Goal: Contribute content: Add original content to the website for others to see

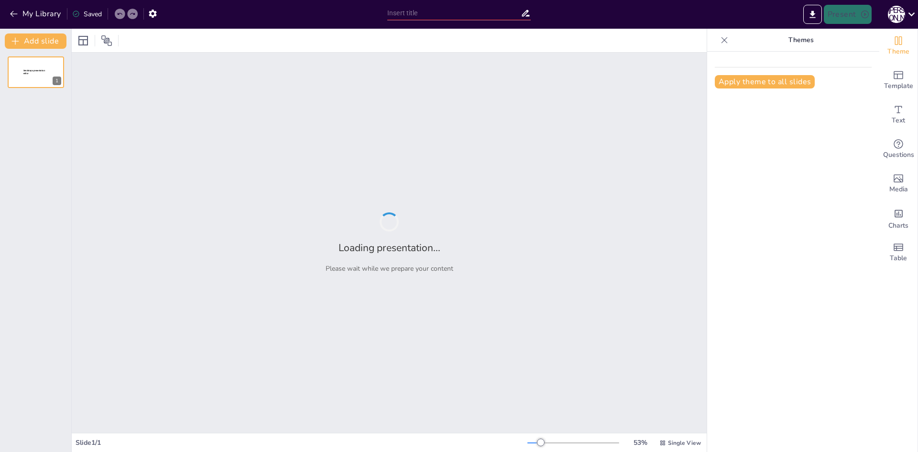
type input "Відпочинок в [GEOGRAPHIC_DATA]: Купання в морських хвилях"
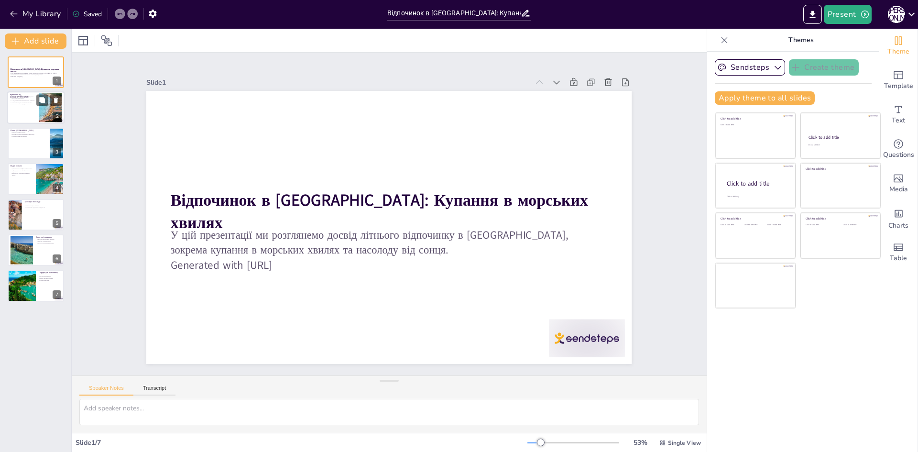
click at [20, 108] on div at bounding box center [35, 108] width 57 height 33
type textarea "Loremi dolor s Ametco adipi elitseddoe temporinc utlaboreet, do magnaa enim adm…"
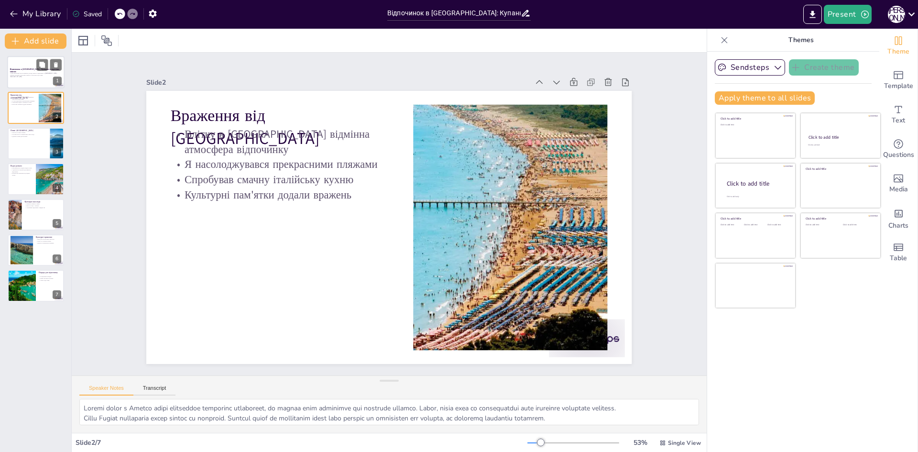
click at [24, 83] on div at bounding box center [35, 72] width 57 height 33
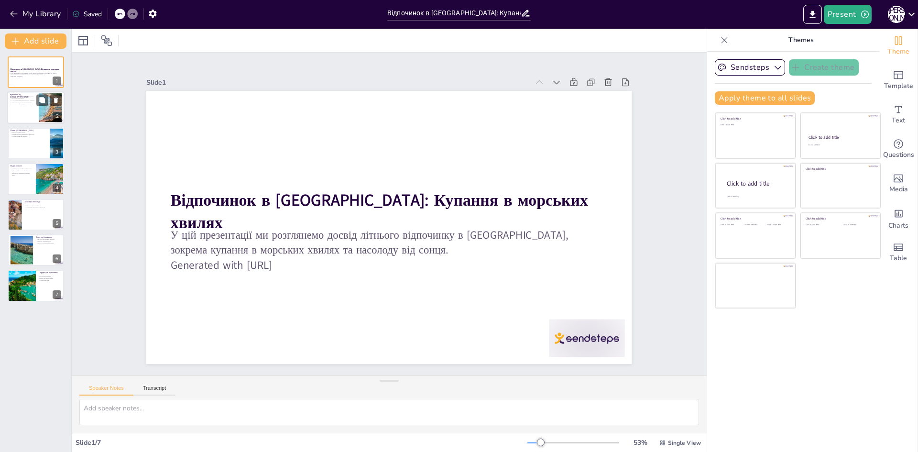
click at [12, 110] on div at bounding box center [35, 108] width 57 height 33
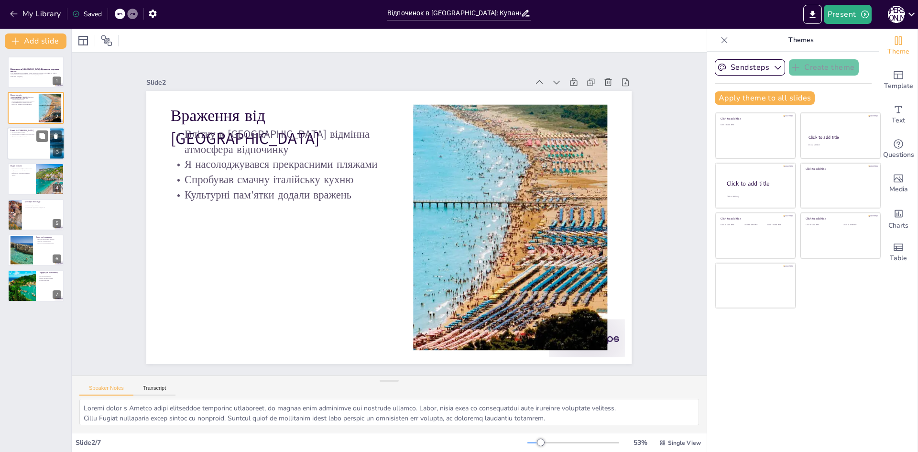
click at [28, 148] on div at bounding box center [35, 143] width 57 height 33
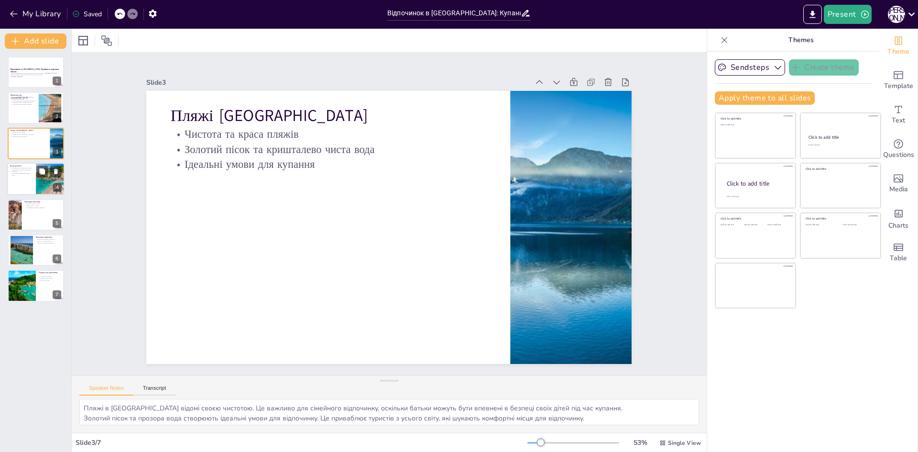
click at [27, 193] on div at bounding box center [35, 179] width 57 height 33
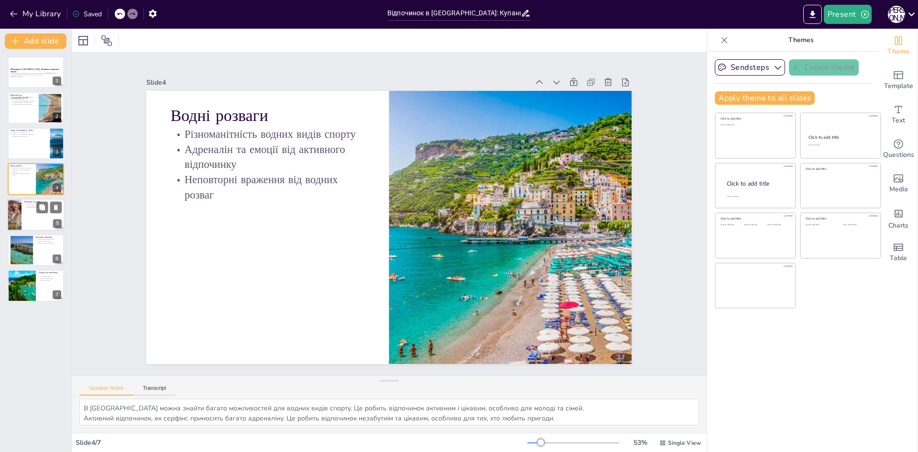
click at [23, 223] on div at bounding box center [35, 214] width 57 height 33
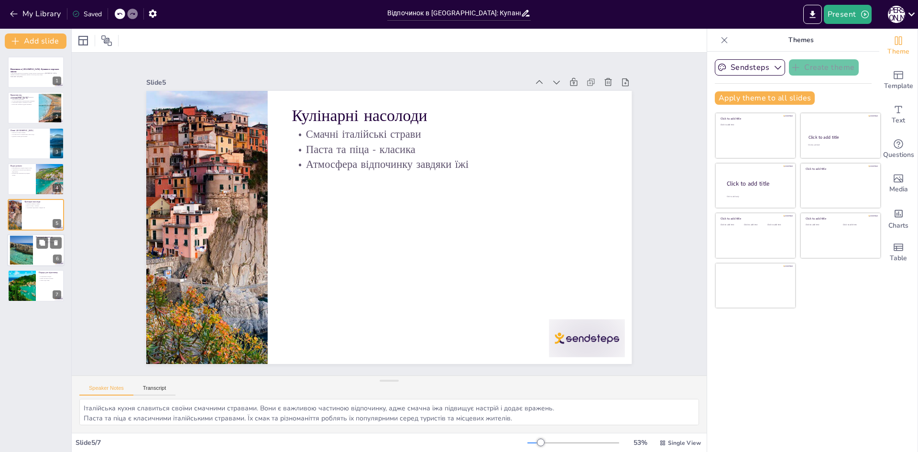
click at [25, 257] on div at bounding box center [22, 250] width 44 height 29
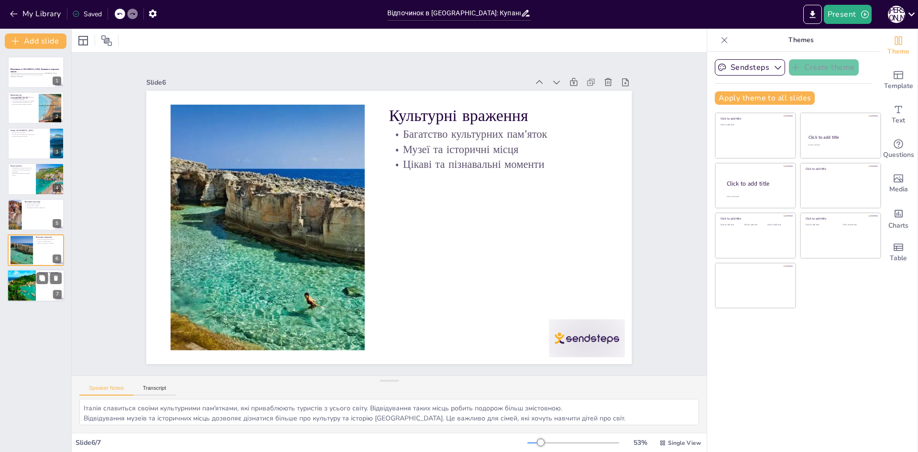
click at [28, 286] on div at bounding box center [22, 286] width 52 height 33
type textarea "Планування поїздки є важливим етапом, який допоможе уникнути неприємностей. Це …"
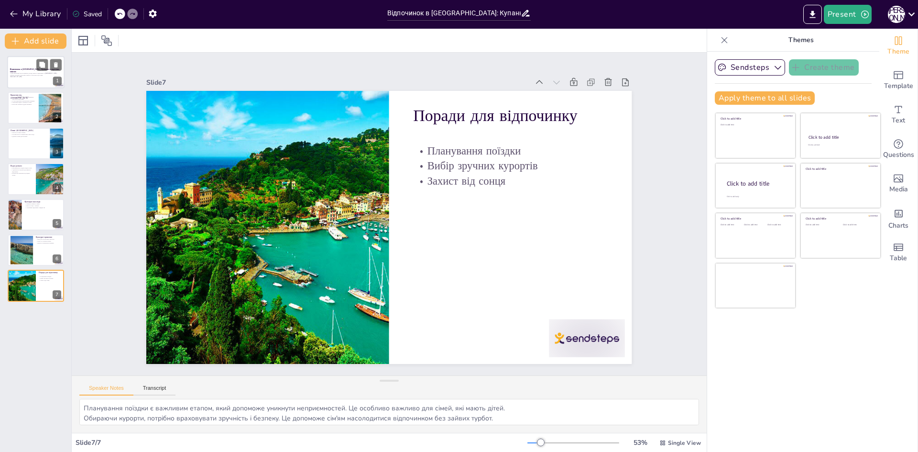
click at [19, 70] on p "Відпочинок в [GEOGRAPHIC_DATA]: Купання в морських хвилях" at bounding box center [36, 70] width 52 height 5
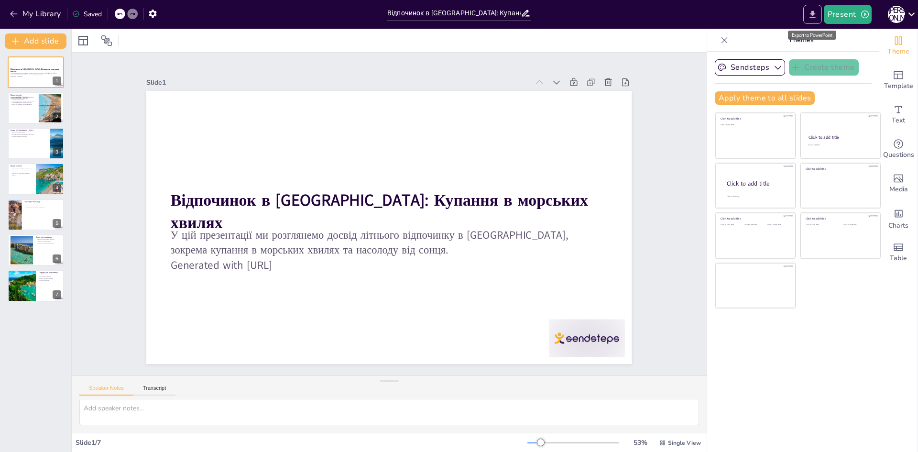
click at [811, 15] on icon "Export to PowerPoint" at bounding box center [813, 15] width 10 height 10
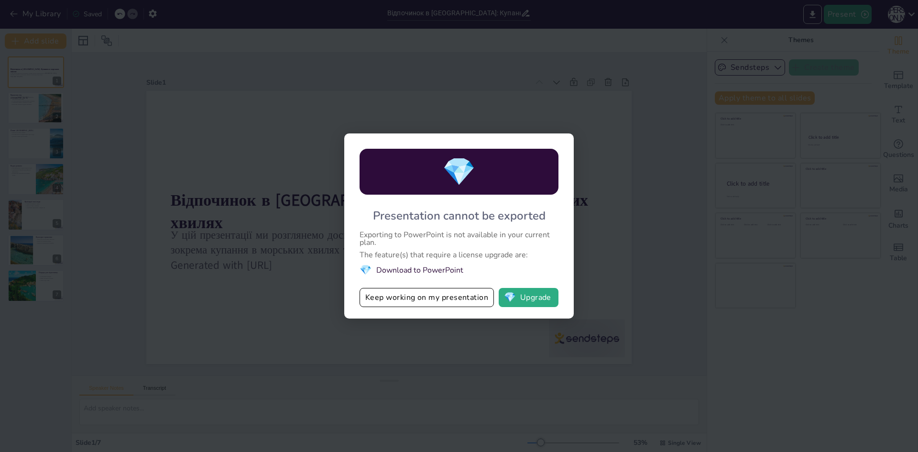
click at [738, 245] on div "💎 Presentation cannot be exported Exporting to PowerPoint is not available in y…" at bounding box center [459, 226] width 918 height 452
click at [398, 303] on button "Keep working on my presentation" at bounding box center [427, 297] width 134 height 19
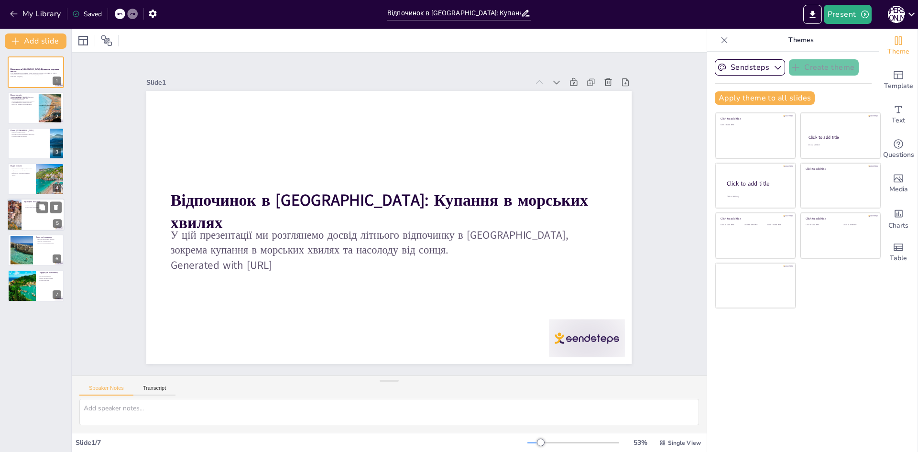
click at [33, 221] on div at bounding box center [35, 214] width 57 height 33
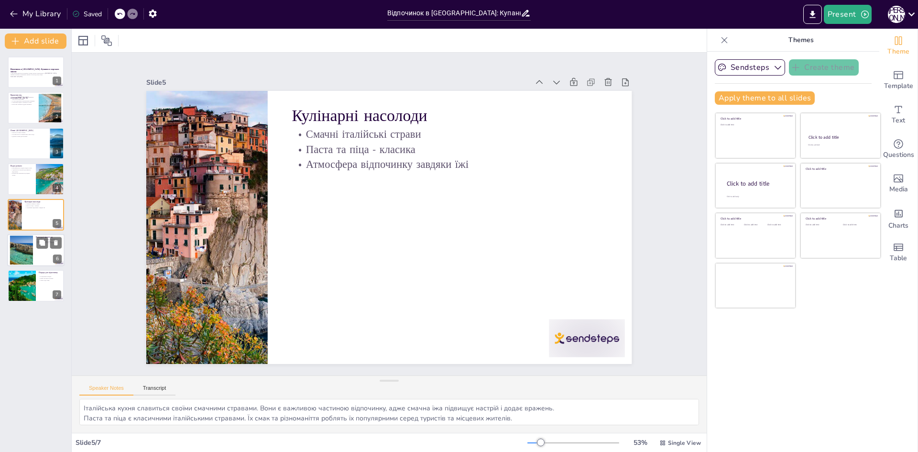
click at [36, 241] on p "Музеї та історичні місця" at bounding box center [49, 241] width 26 height 2
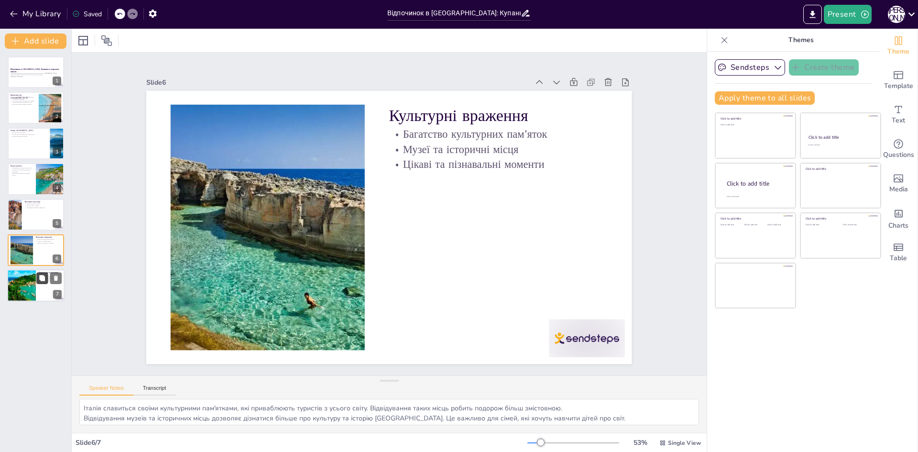
drag, startPoint x: 41, startPoint y: 269, endPoint x: 41, endPoint y: 278, distance: 9.6
click at [41, 272] on div "Відпочинок в [GEOGRAPHIC_DATA]: Купання в морських хвилях У цій презентації ми …" at bounding box center [35, 178] width 71 height 245
click at [41, 285] on div at bounding box center [35, 286] width 57 height 33
type textarea "Планування поїздки є важливим етапом, який допоможе уникнути неприємностей. Це …"
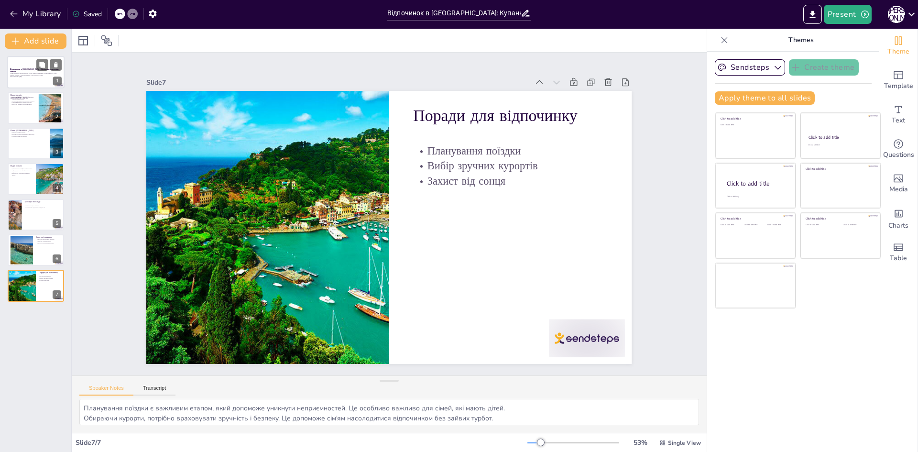
click at [18, 79] on div at bounding box center [35, 72] width 57 height 33
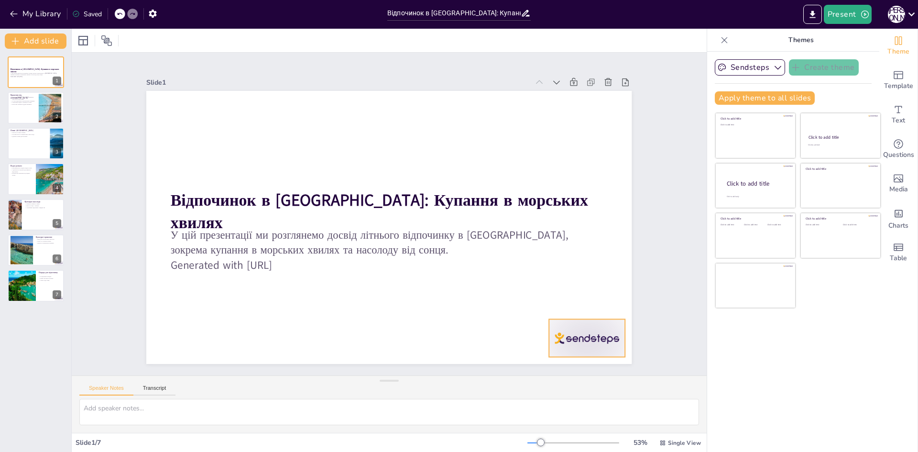
click at [579, 342] on div at bounding box center [587, 338] width 76 height 38
drag, startPoint x: 588, startPoint y: 296, endPoint x: 433, endPoint y: 324, distance: 157.4
click at [589, 298] on icon at bounding box center [594, 299] width 11 height 11
click at [11, 94] on p "Враження від [GEOGRAPHIC_DATA]" at bounding box center [23, 95] width 26 height 5
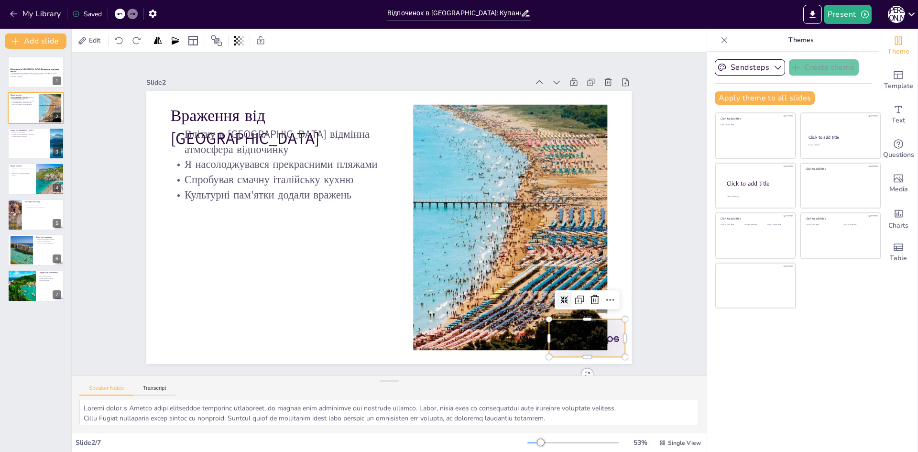
click at [604, 334] on div at bounding box center [587, 338] width 76 height 38
click at [588, 315] on icon at bounding box center [585, 321] width 12 height 12
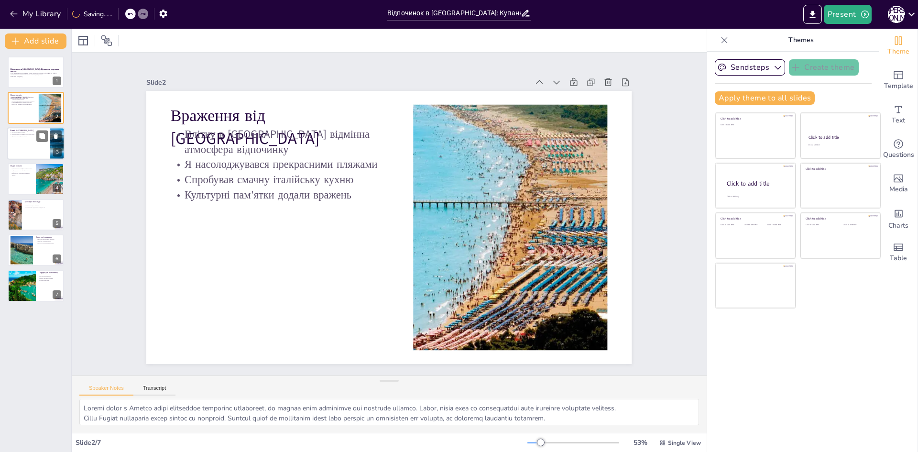
click at [16, 142] on div at bounding box center [35, 143] width 57 height 33
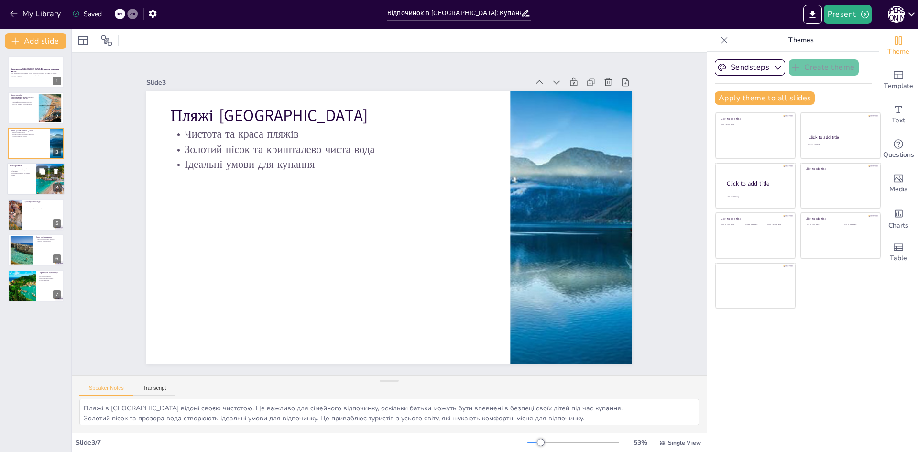
click at [19, 175] on p "Неповторні враження від водних розваг" at bounding box center [21, 174] width 23 height 3
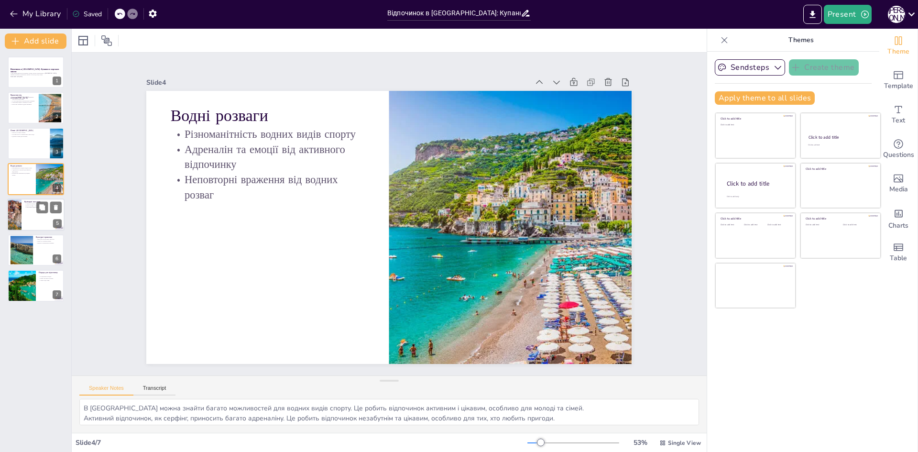
click at [31, 224] on div at bounding box center [35, 214] width 57 height 33
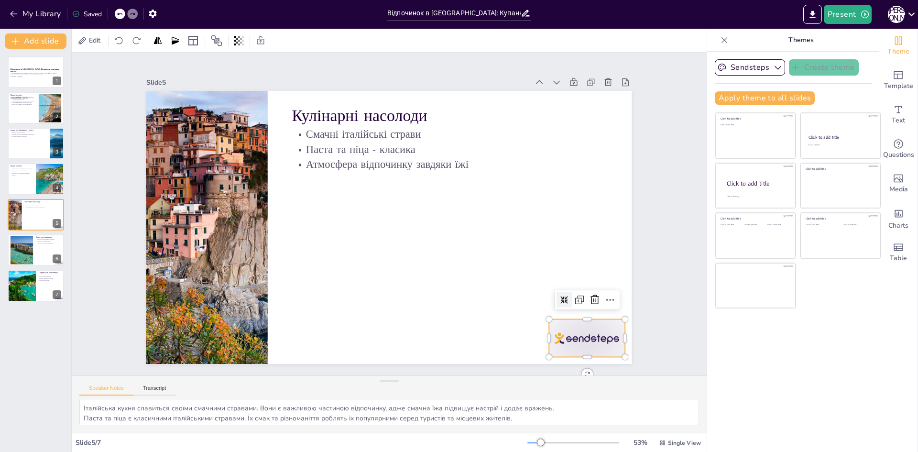
click at [551, 340] on div at bounding box center [572, 357] width 79 height 45
click at [590, 294] on icon at bounding box center [594, 299] width 11 height 11
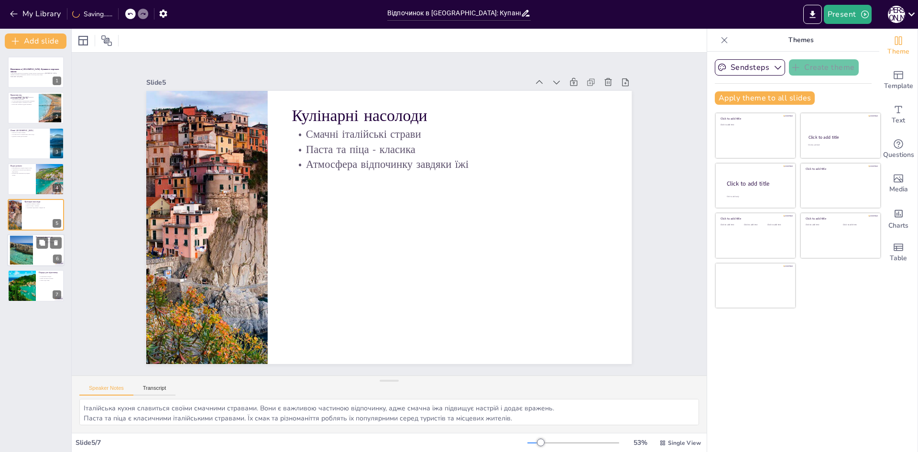
click at [31, 258] on div at bounding box center [22, 250] width 44 height 29
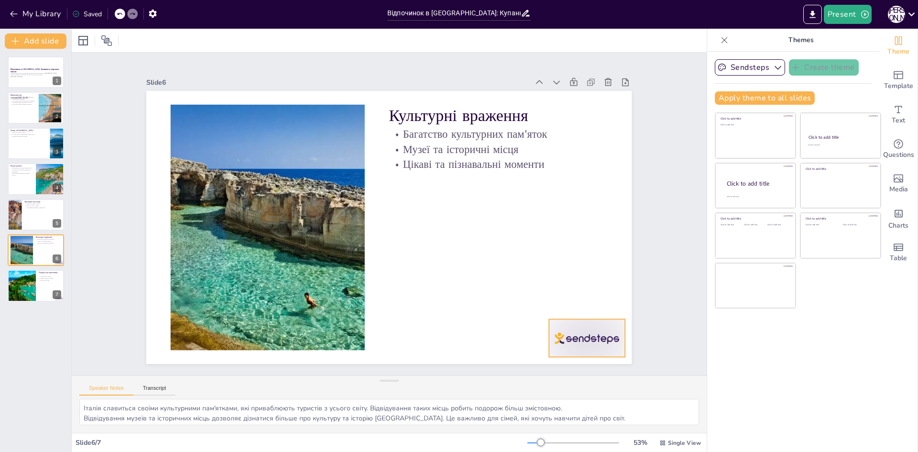
click at [548, 341] on div at bounding box center [572, 357] width 79 height 45
click at [579, 334] on icon at bounding box center [572, 340] width 13 height 13
click at [19, 289] on div at bounding box center [22, 286] width 52 height 33
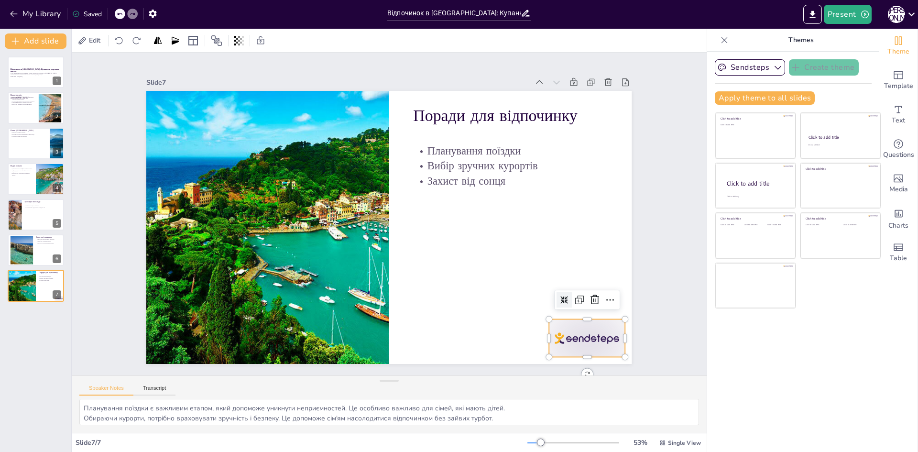
click at [578, 341] on div at bounding box center [573, 357] width 79 height 45
click at [582, 315] on icon at bounding box center [585, 321] width 12 height 12
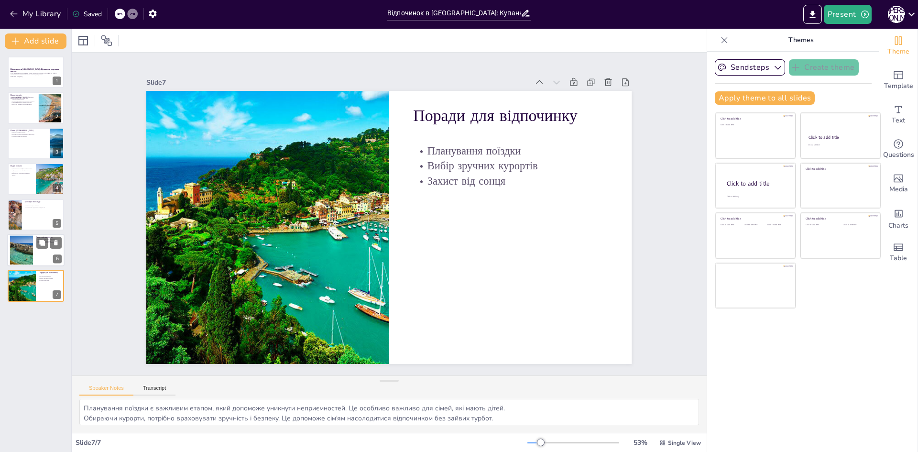
click at [18, 240] on div at bounding box center [22, 250] width 44 height 29
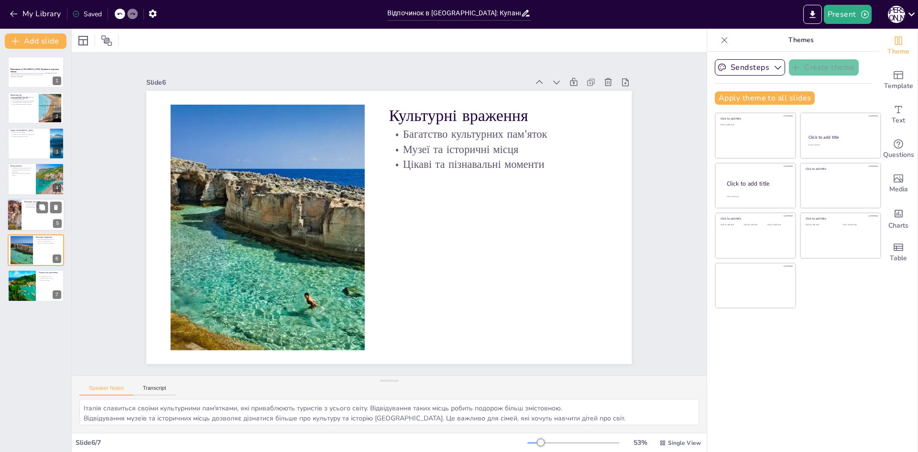
click at [35, 210] on div at bounding box center [35, 214] width 57 height 33
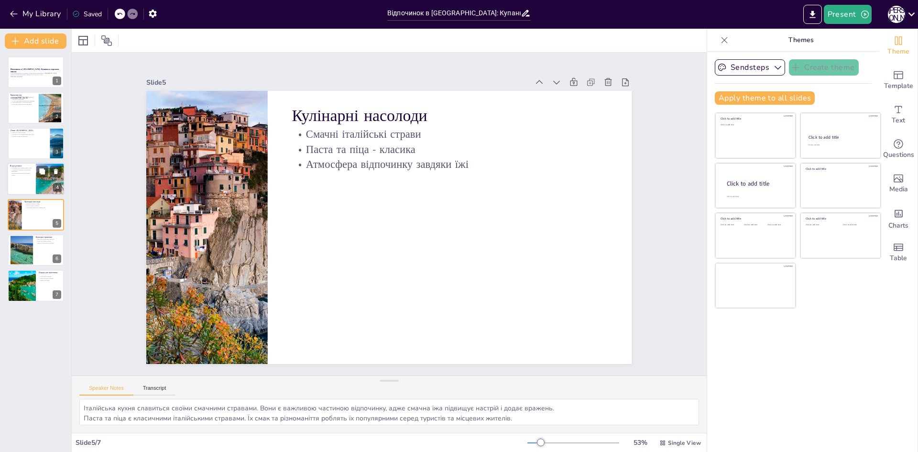
click at [39, 185] on div at bounding box center [50, 179] width 65 height 33
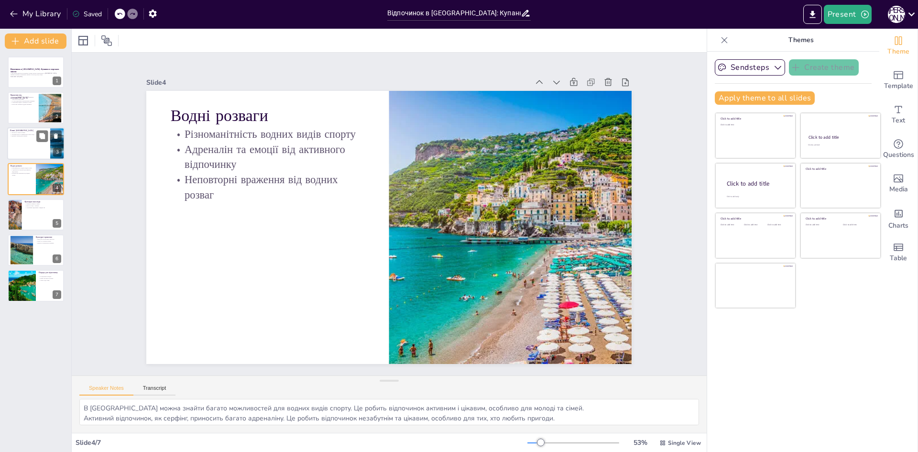
click at [42, 151] on div at bounding box center [35, 143] width 57 height 33
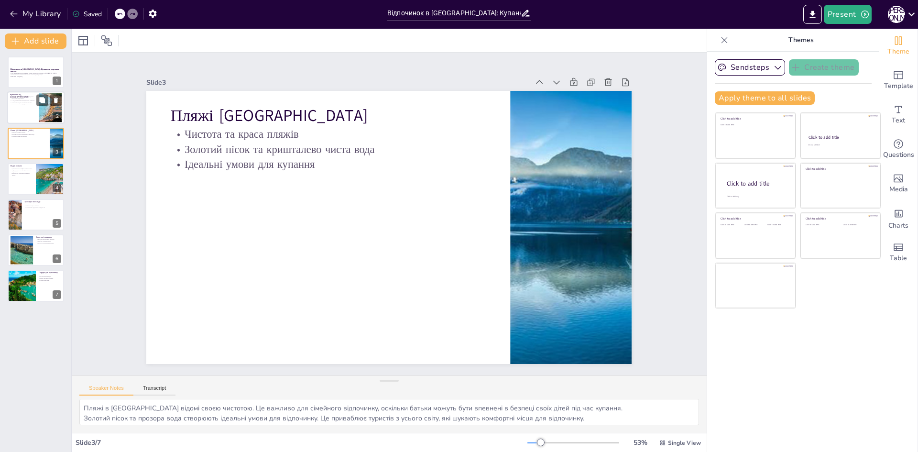
click at [29, 109] on div at bounding box center [35, 108] width 57 height 33
type textarea "Loremi dolor s Ametco adipi elitseddoe temporinc utlaboreet, do magnaa enim adm…"
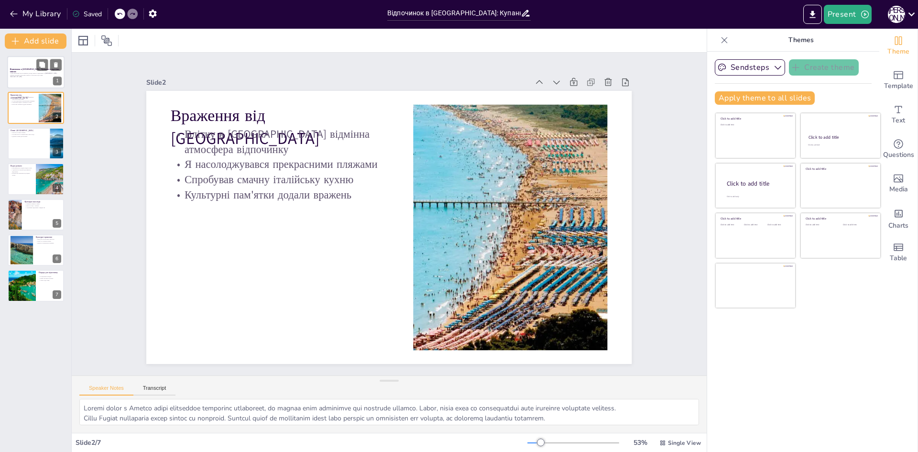
click at [29, 77] on p "Generated with [URL]" at bounding box center [36, 77] width 52 height 2
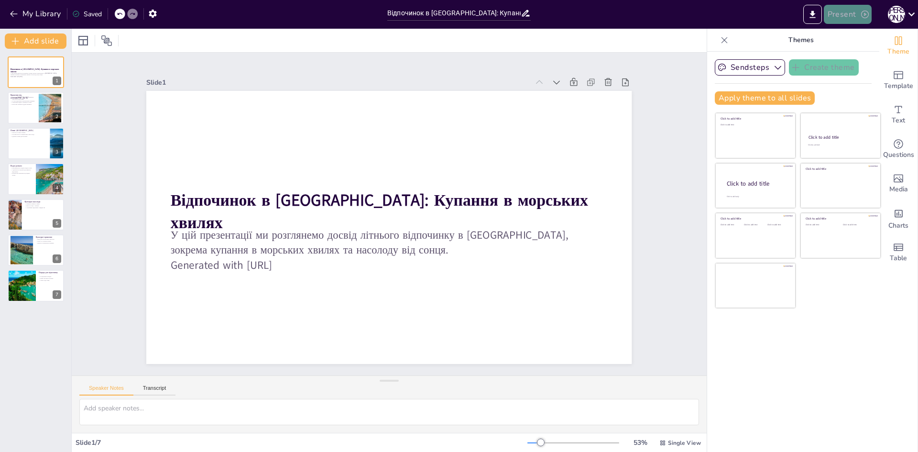
click at [854, 12] on button "Present" at bounding box center [848, 14] width 48 height 19
click at [868, 54] on li "Play presentation" at bounding box center [862, 58] width 75 height 15
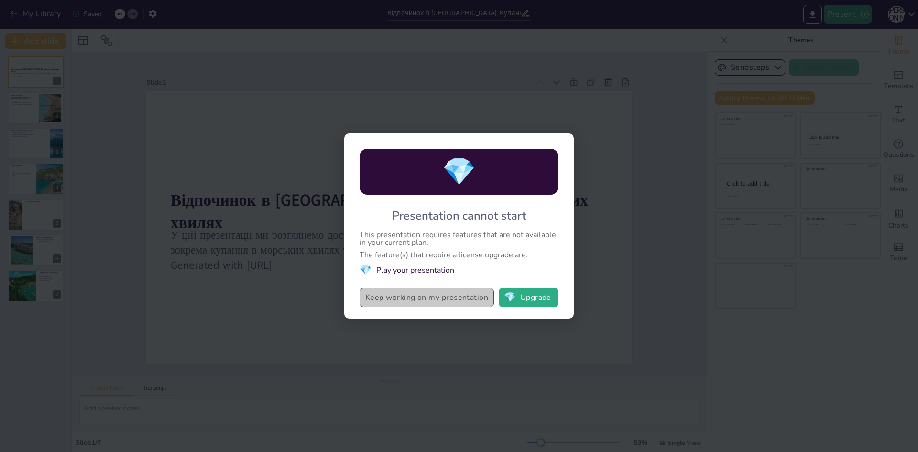
click at [452, 301] on button "Keep working on my presentation" at bounding box center [427, 297] width 134 height 19
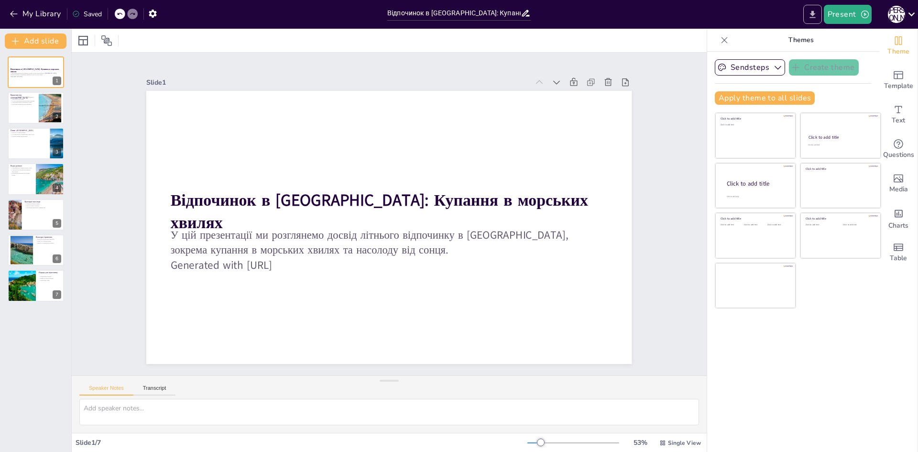
click at [813, 13] on icon "Export to PowerPoint" at bounding box center [812, 14] width 6 height 7
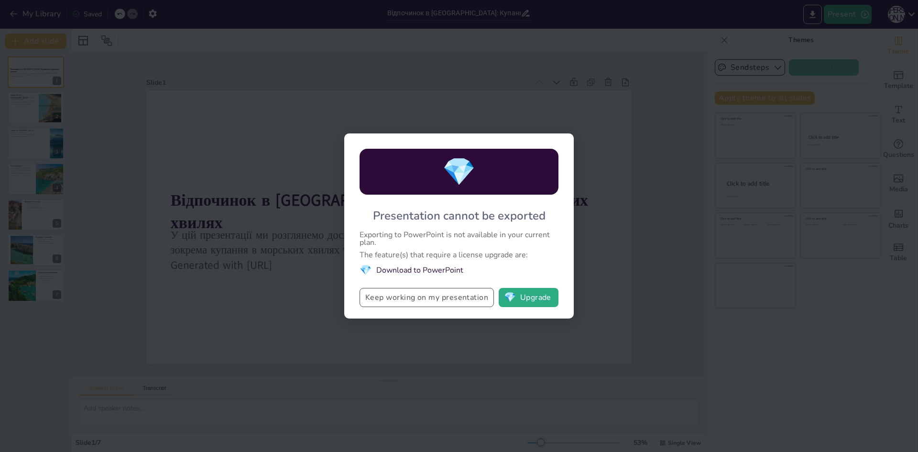
click at [418, 291] on button "Keep working on my presentation" at bounding box center [427, 297] width 134 height 19
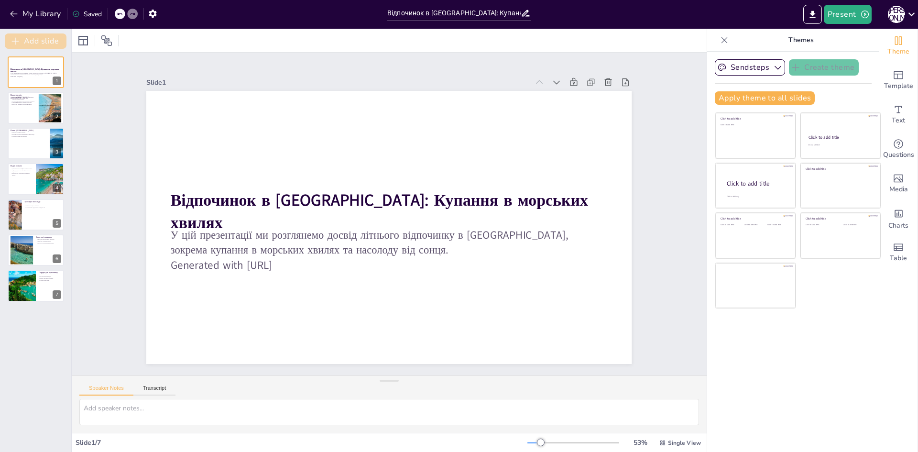
click at [20, 41] on icon "button" at bounding box center [16, 41] width 10 height 10
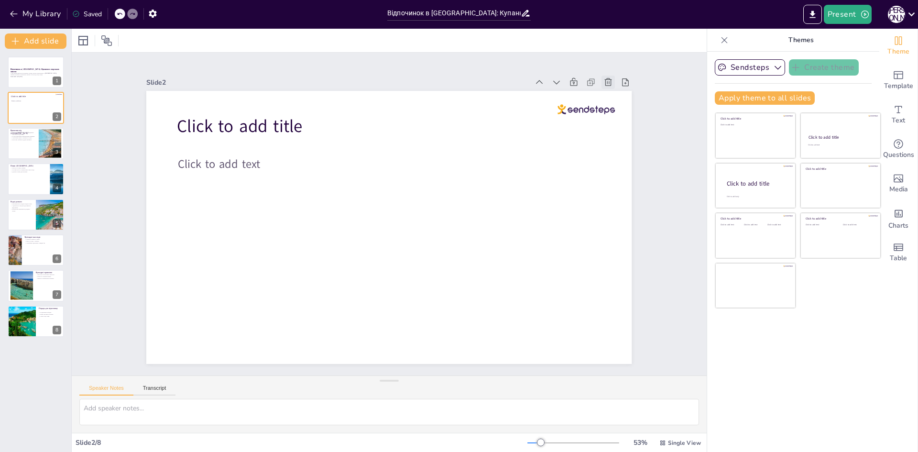
click at [604, 82] on icon at bounding box center [607, 82] width 7 height 8
type textarea "Loremi dolor s Ametco adipi elitseddoe temporinc utlaboreet, do magnaa enim adm…"
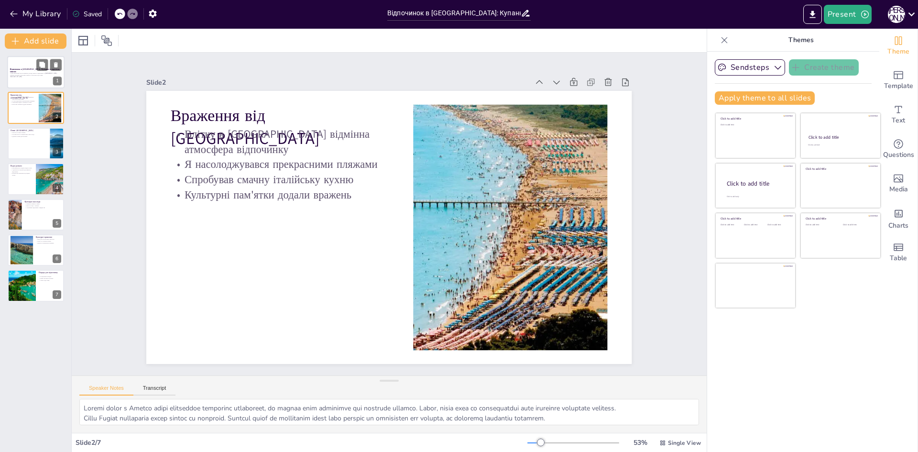
click at [35, 79] on div at bounding box center [35, 72] width 57 height 33
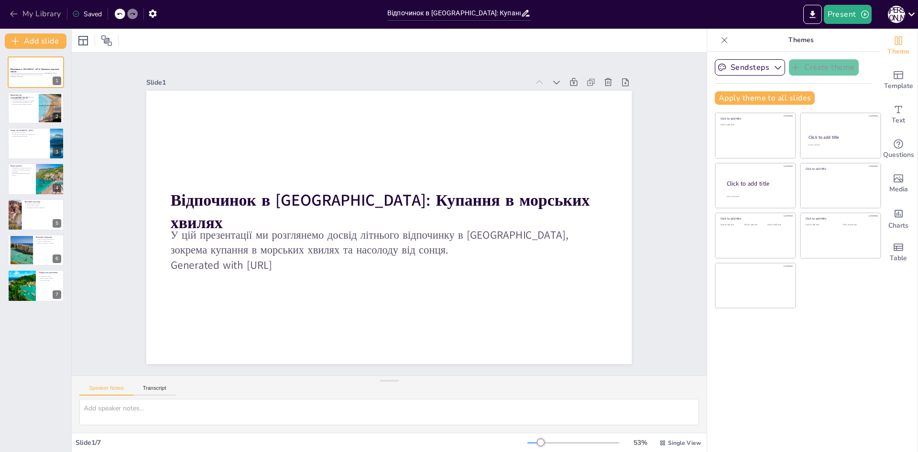
click at [28, 15] on button "My Library" at bounding box center [36, 13] width 58 height 15
